Goal: Task Accomplishment & Management: Manage account settings

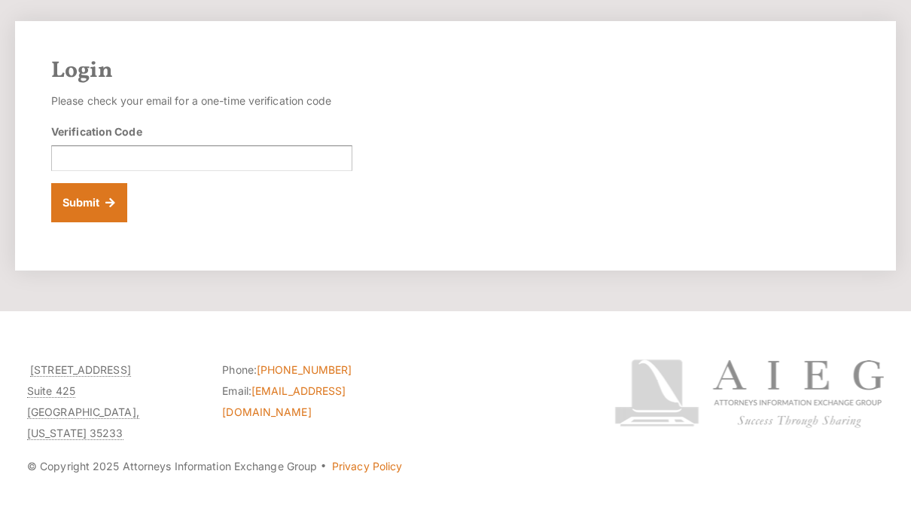
scroll to position [67, 0]
click at [261, 159] on input "Verification Code" at bounding box center [201, 158] width 301 height 26
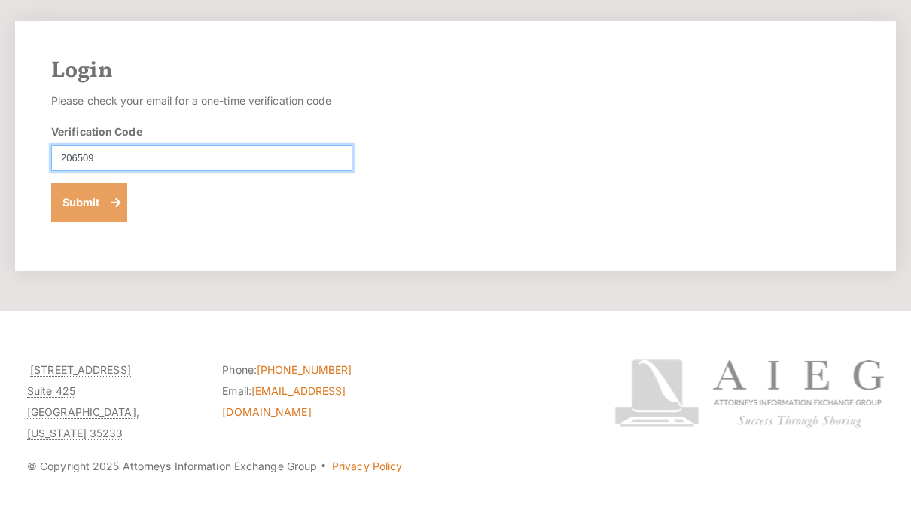
type input "206509"
click at [99, 204] on button "Submit" at bounding box center [89, 203] width 76 height 39
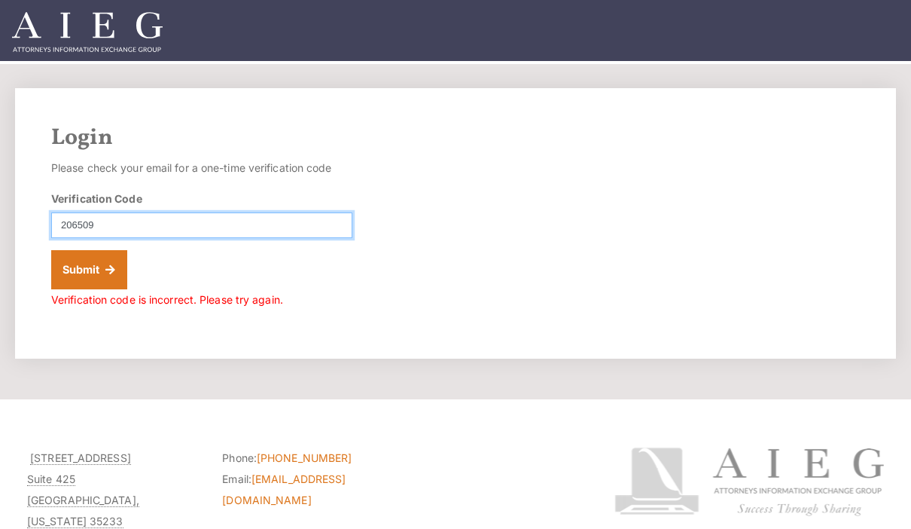
click at [202, 229] on input "206509" at bounding box center [201, 225] width 301 height 26
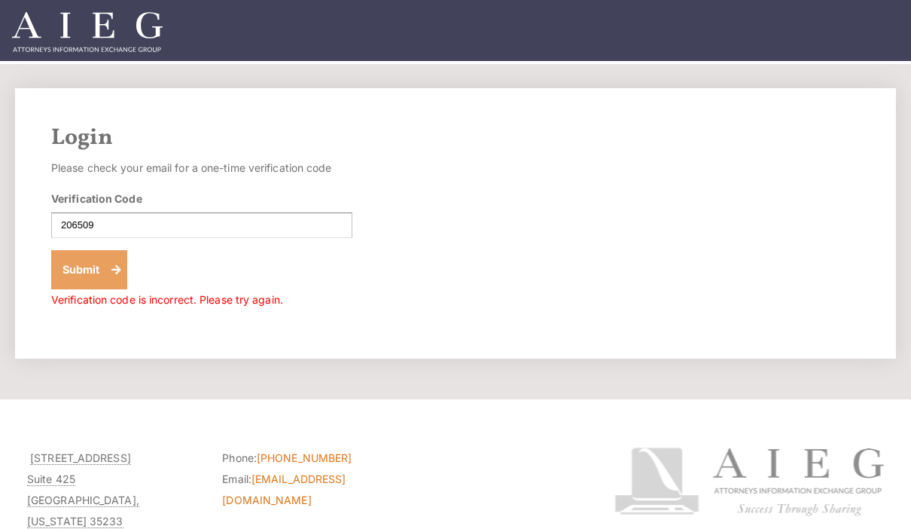
click at [101, 270] on button "Submit" at bounding box center [89, 269] width 76 height 39
click at [240, 308] on p "Verification code is incorrect. Please try again." at bounding box center [201, 299] width 301 height 21
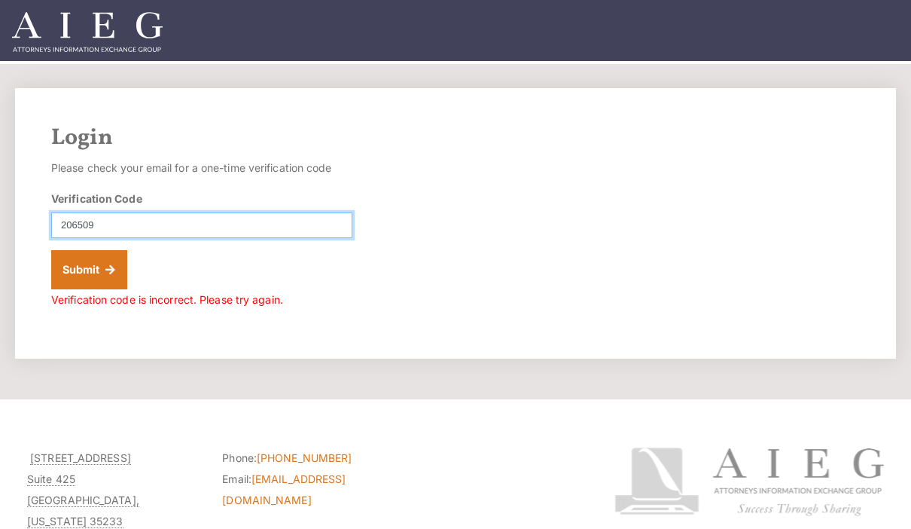
click at [189, 223] on input "206509" at bounding box center [201, 225] width 301 height 26
type input "2"
type input "637054"
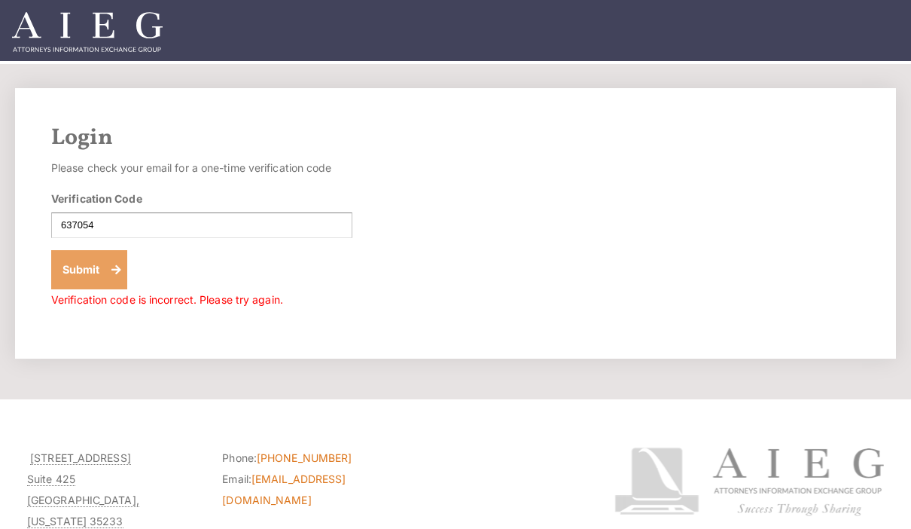
click at [92, 269] on button "Submit" at bounding box center [89, 269] width 76 height 39
